Goal: Task Accomplishment & Management: Manage account settings

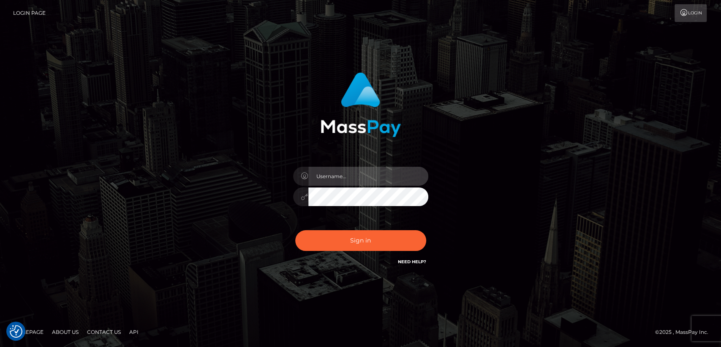
type input "[DOMAIN_NAME]"
click at [341, 227] on div "Sign in Need Help?" at bounding box center [361, 244] width 148 height 38
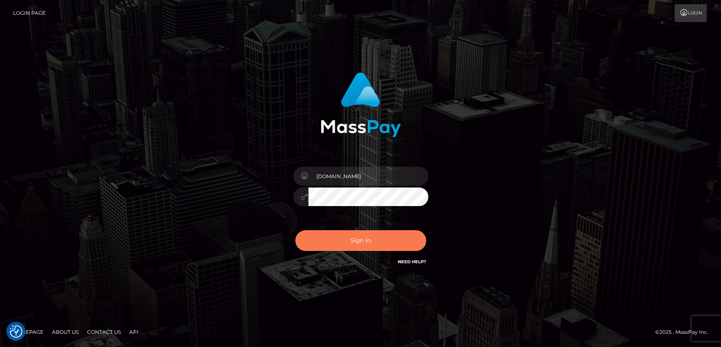
click at [343, 235] on button "Sign in" at bounding box center [360, 240] width 131 height 21
type input "[DOMAIN_NAME]"
click at [411, 246] on button "Sign in" at bounding box center [360, 240] width 131 height 21
